Goal: Check status: Check status

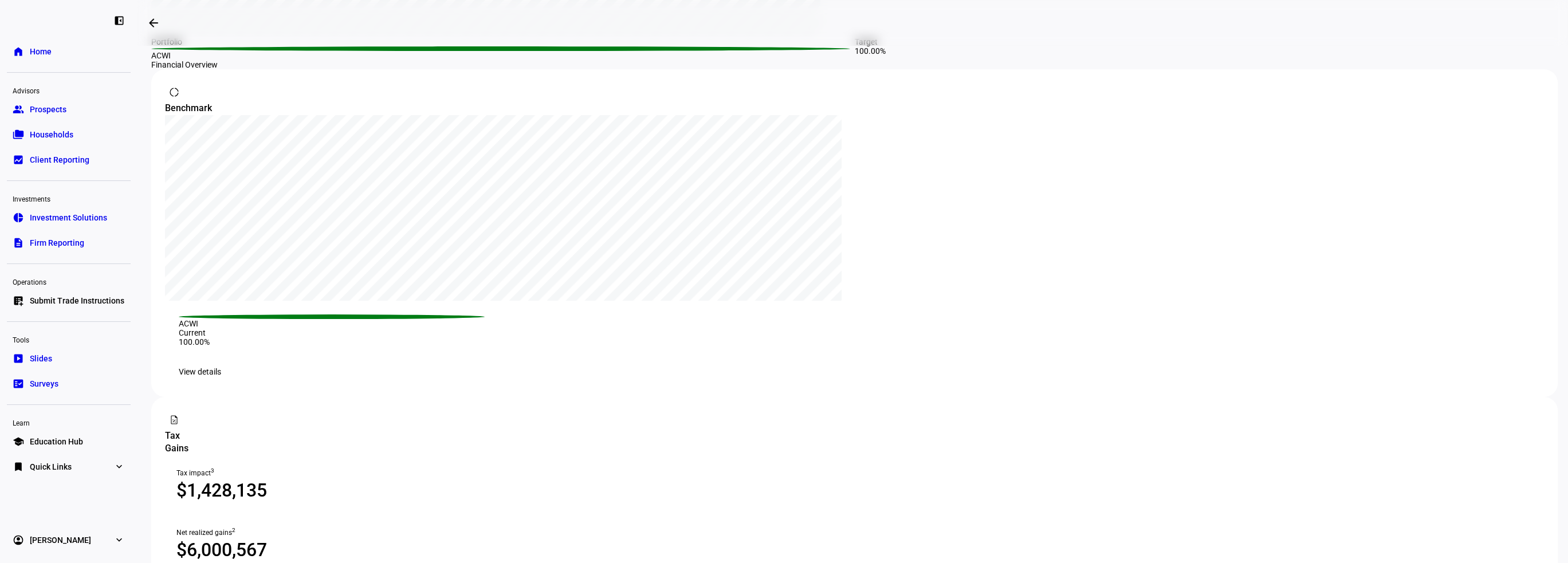
scroll to position [642, 0]
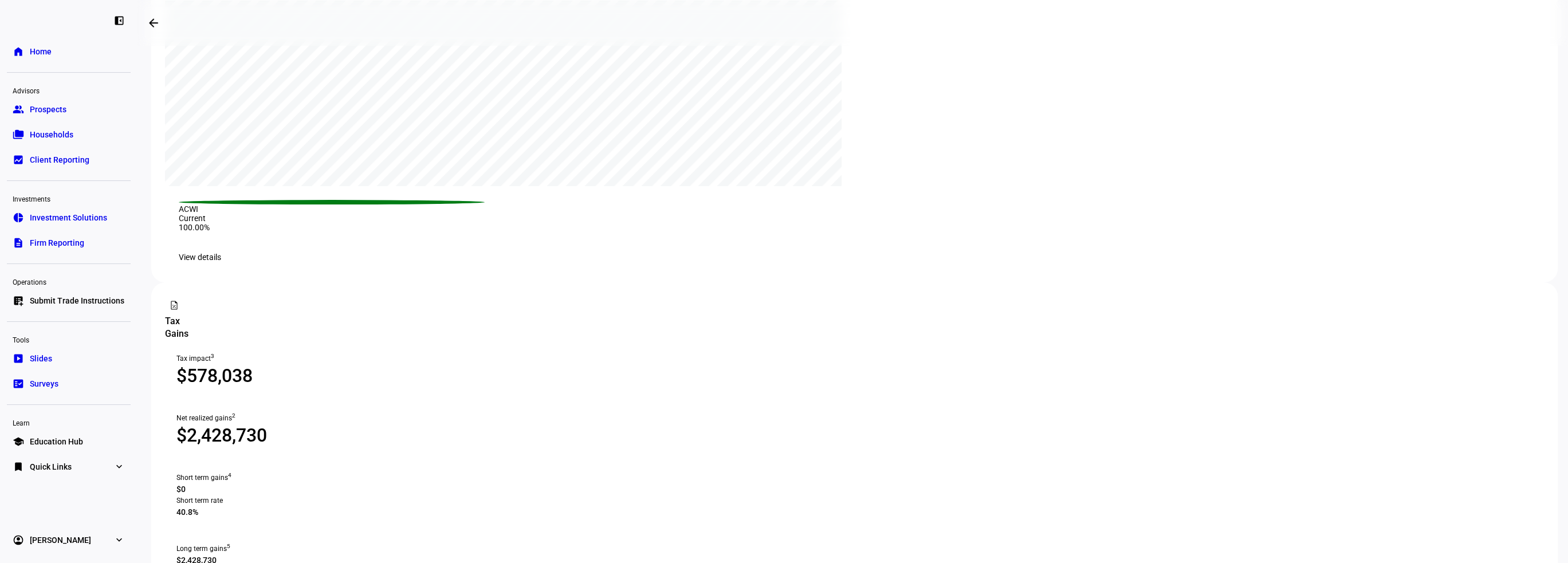
scroll to position [642, 0]
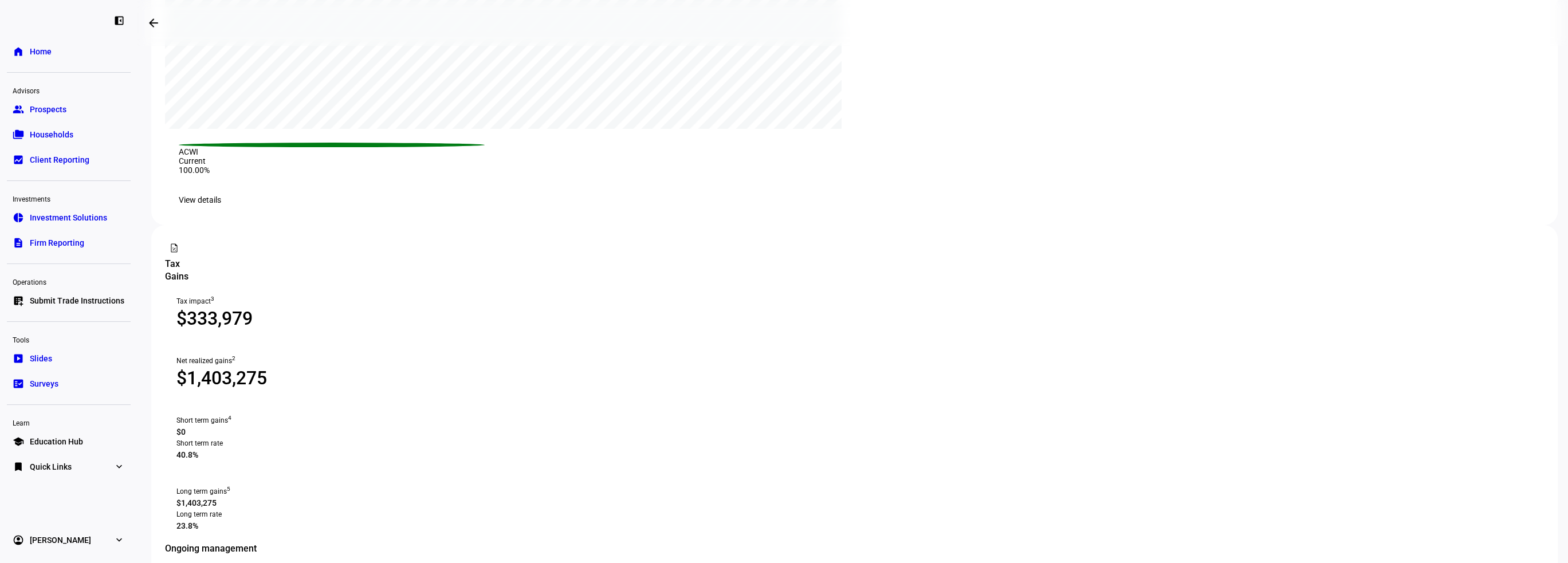
scroll to position [630, 0]
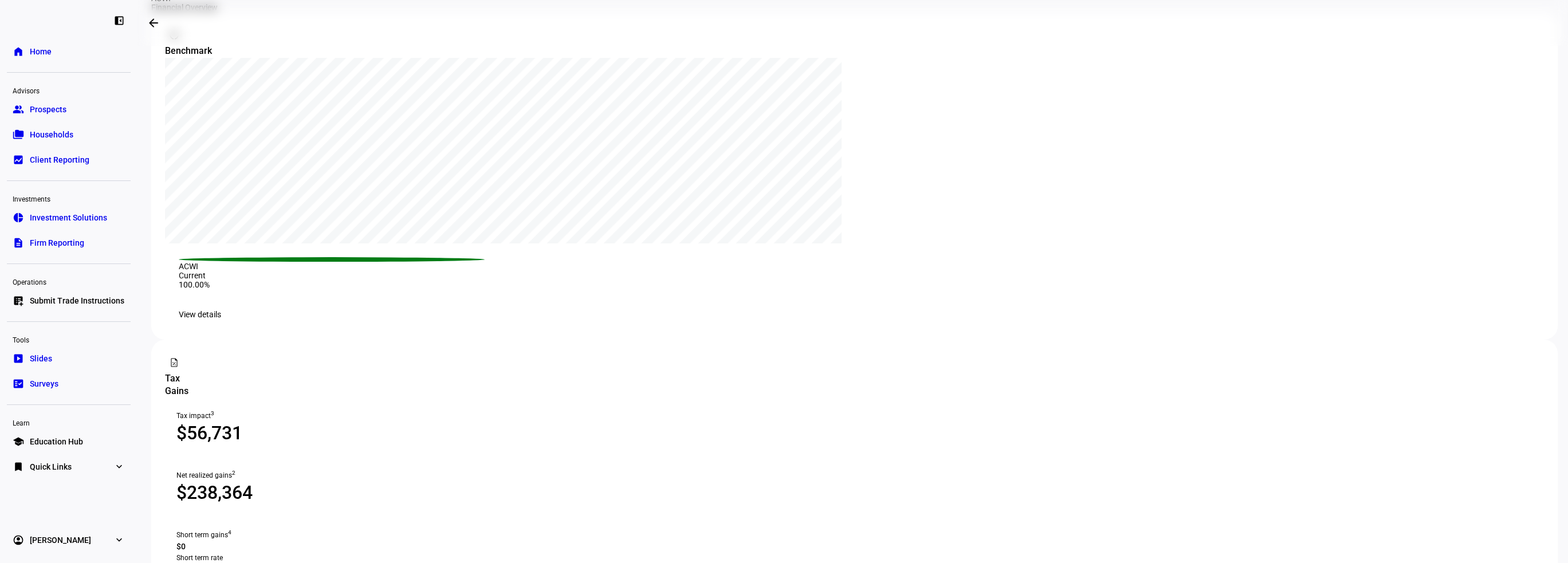
scroll to position [516, 0]
